Goal: Find specific page/section: Find specific page/section

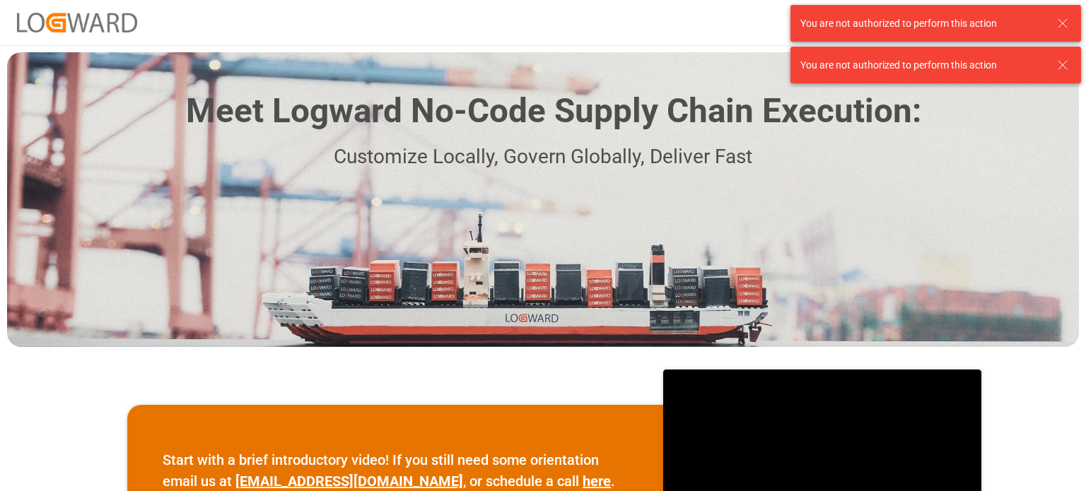
click at [1062, 23] on line at bounding box center [1063, 23] width 8 height 8
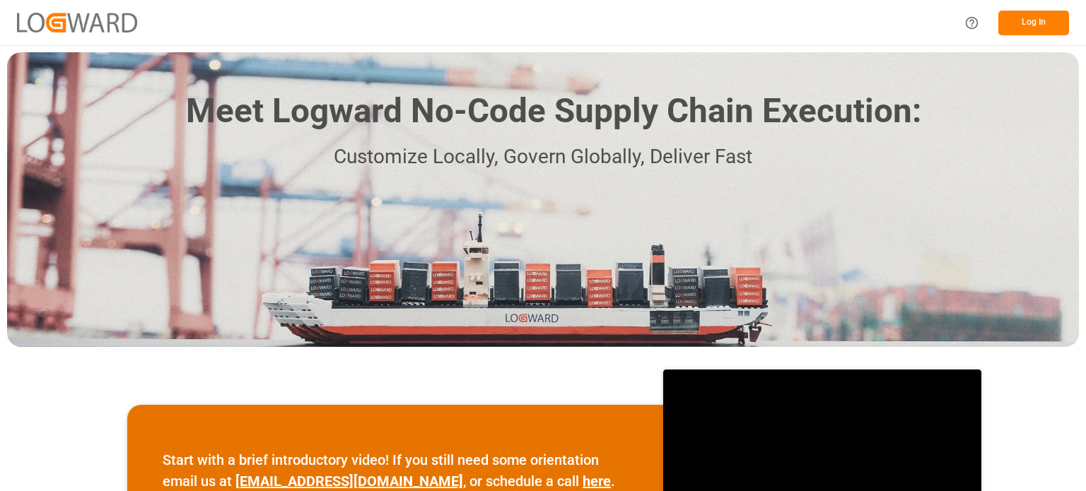
click at [1030, 8] on div "Log In" at bounding box center [1012, 23] width 113 height 32
click at [1034, 21] on button "Log In" at bounding box center [1033, 23] width 71 height 25
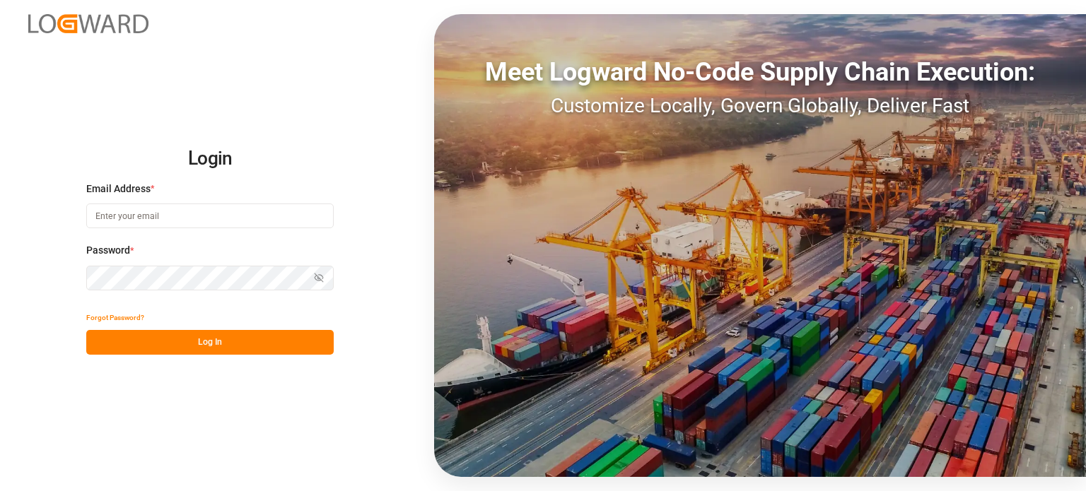
click at [183, 214] on input at bounding box center [209, 216] width 247 height 25
click at [0, 491] on com-1password-button at bounding box center [0, 491] width 0 height 0
type input "[PERSON_NAME][DOMAIN_NAME][EMAIL_ADDRESS][DOMAIN_NAME]"
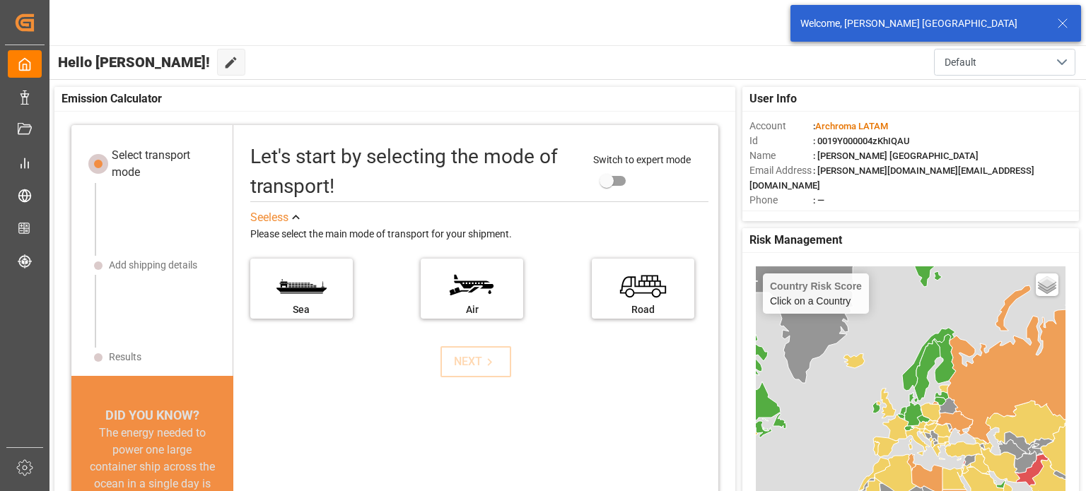
click at [1065, 21] on line at bounding box center [1063, 23] width 8 height 8
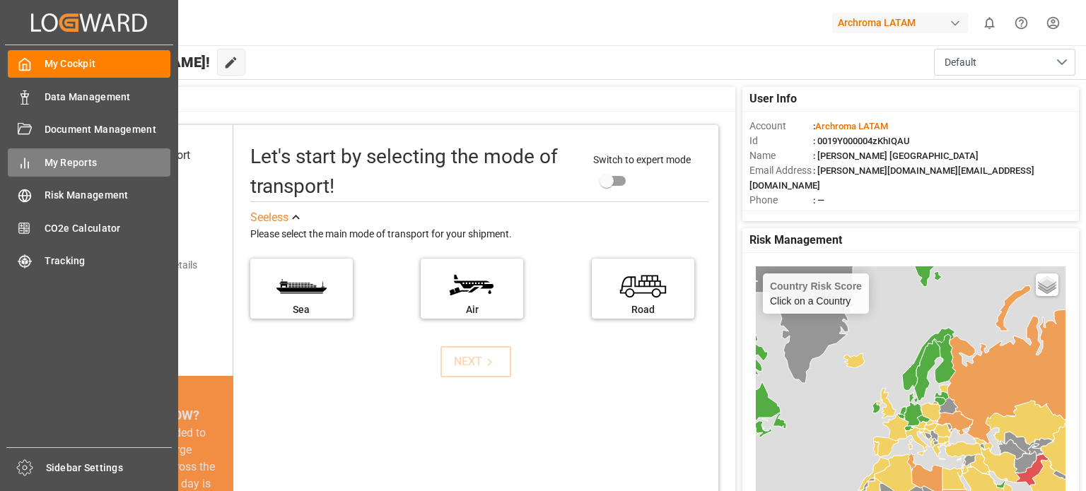
click at [74, 171] on div "My Reports My Reports" at bounding box center [89, 162] width 163 height 28
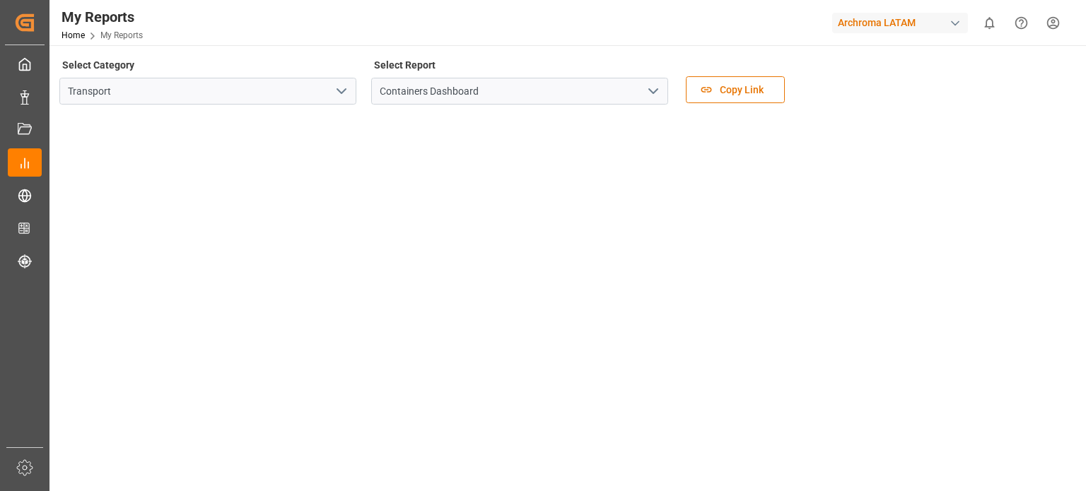
click at [653, 90] on icon "open menu" at bounding box center [653, 91] width 17 height 17
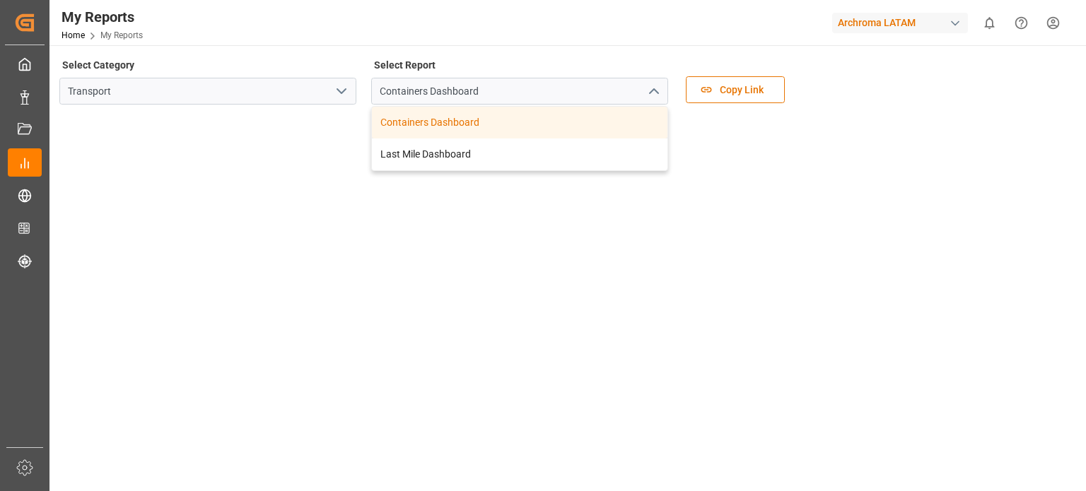
click at [346, 91] on icon "open menu" at bounding box center [341, 91] width 17 height 17
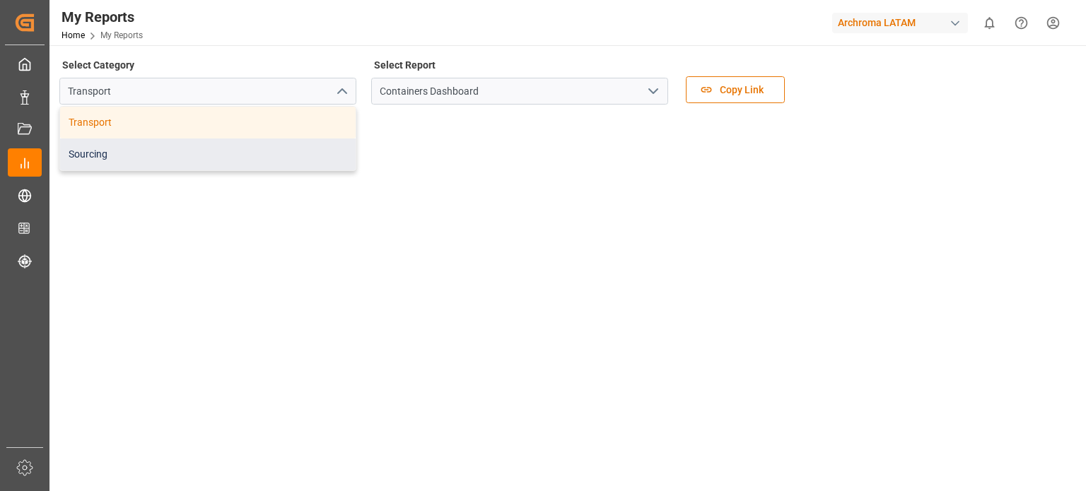
click at [196, 146] on div "Sourcing" at bounding box center [208, 155] width 296 height 32
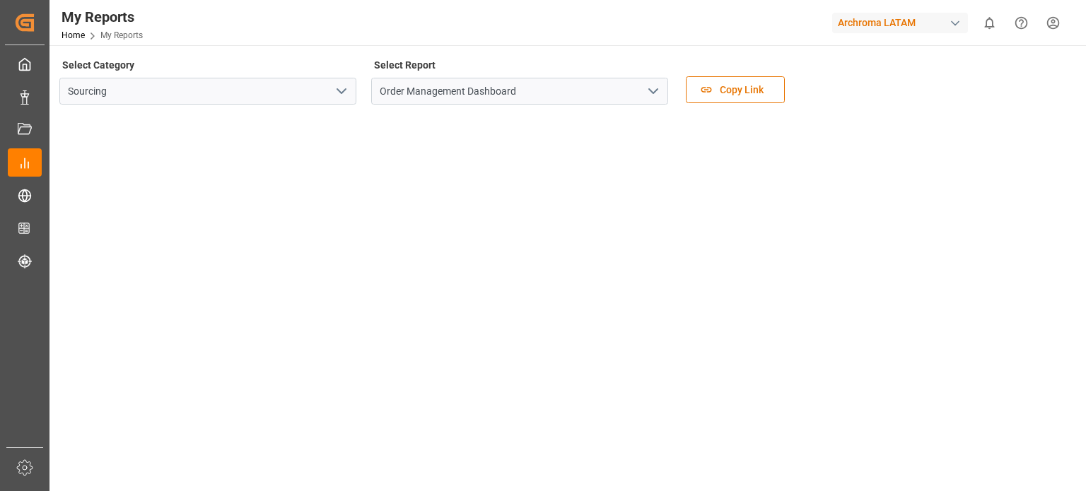
click at [342, 90] on icon "open menu" at bounding box center [341, 91] width 17 height 17
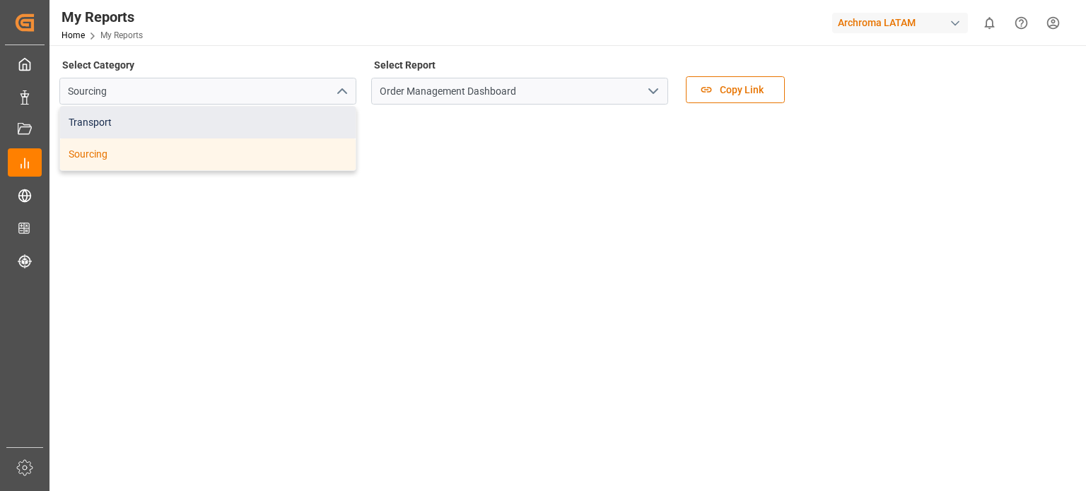
click at [230, 126] on div "Transport" at bounding box center [208, 123] width 296 height 32
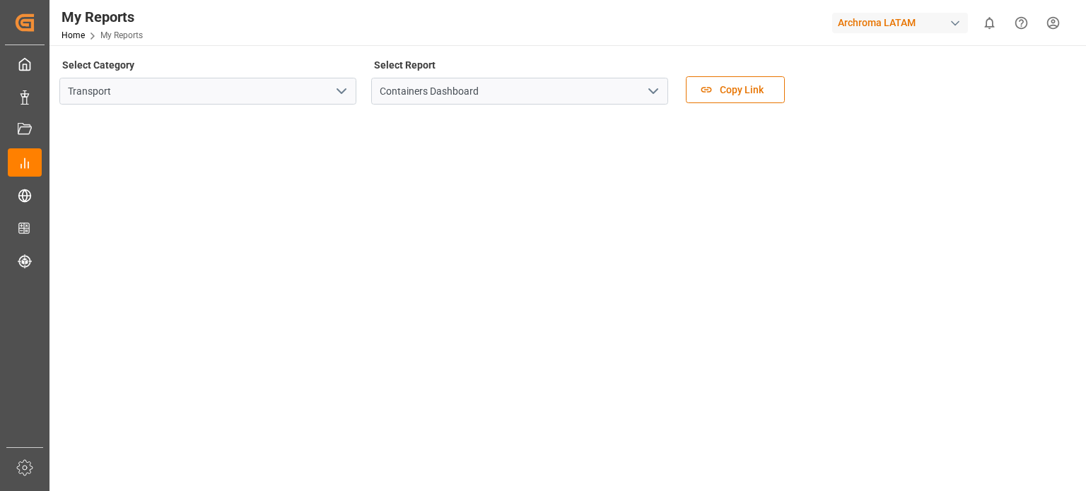
click at [658, 93] on icon "open menu" at bounding box center [653, 91] width 17 height 17
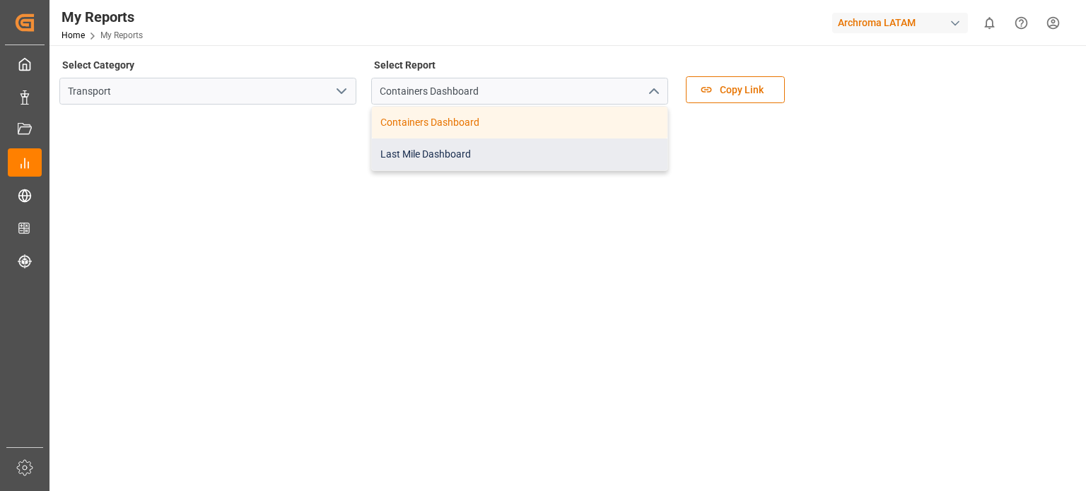
click at [467, 153] on div "Last Mile Dashboard" at bounding box center [520, 155] width 296 height 32
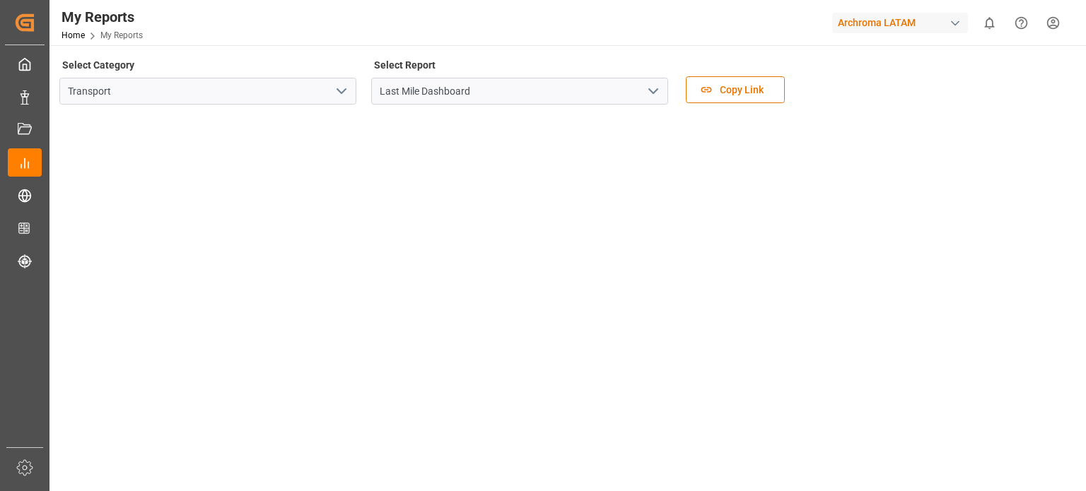
click at [339, 96] on icon "open menu" at bounding box center [341, 91] width 17 height 17
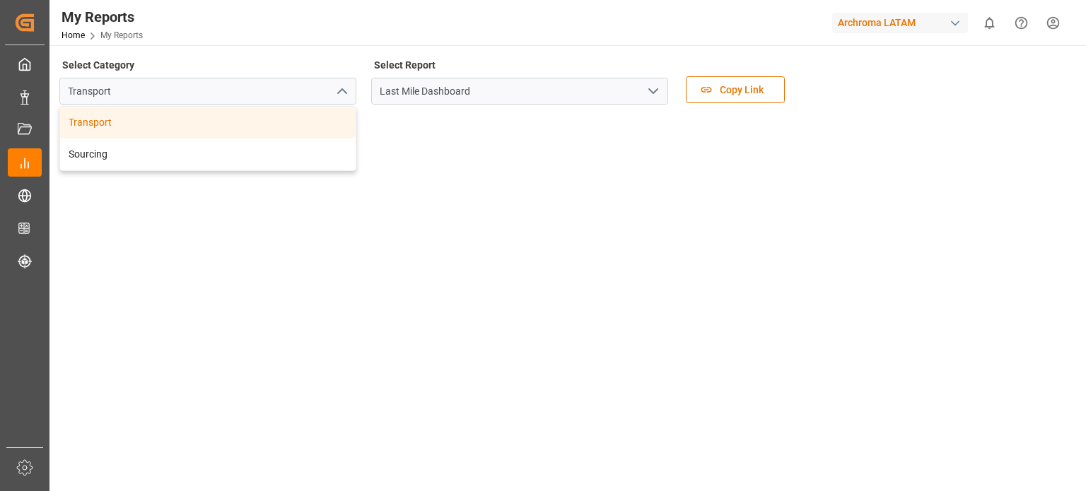
click at [339, 37] on div "My Reports Home My Reports Archroma LATAM 0 Notifications Only show unread All …" at bounding box center [563, 22] width 1047 height 45
